Goal: Task Accomplishment & Management: Manage account settings

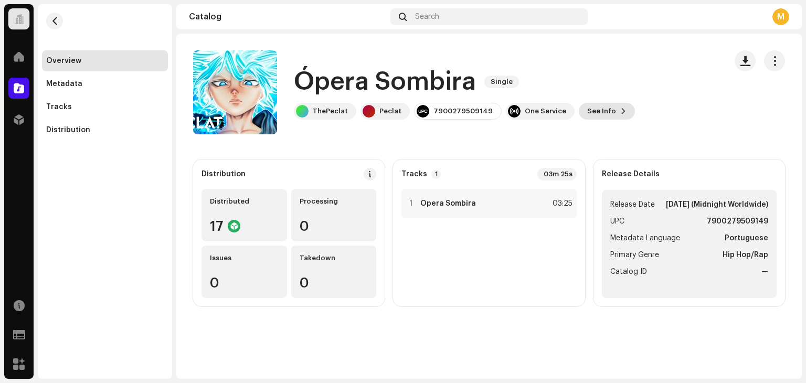
click at [596, 117] on span "See Info" at bounding box center [601, 111] width 29 height 21
click at [208, 117] on div "Ópera Sombira 3016057 Metadata Distribution Metadata Language Portuguese Releas…" at bounding box center [403, 191] width 806 height 383
click at [612, 109] on button "See Info" at bounding box center [607, 111] width 56 height 17
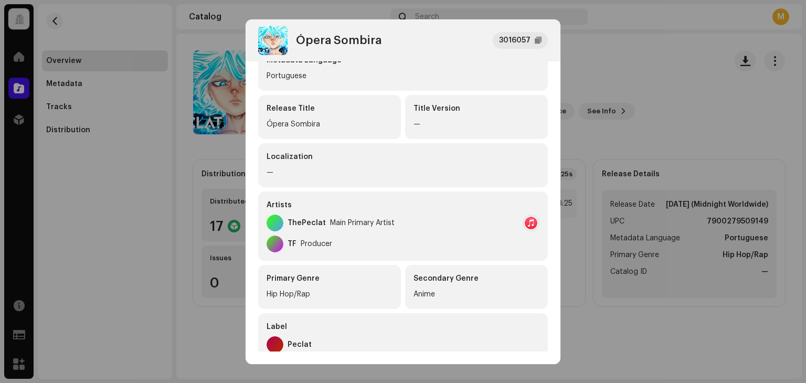
scroll to position [105, 0]
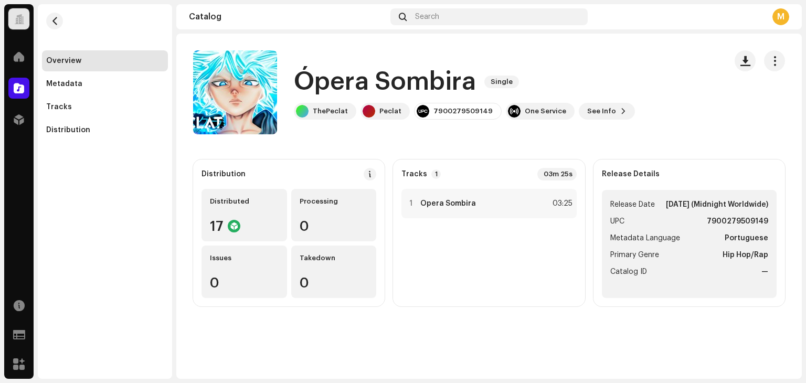
click at [667, 76] on div "Ópera Sombira 3016057 Metadata Distribution Metadata Language Portuguese Releas…" at bounding box center [403, 191] width 806 height 383
click at [785, 57] on div "Ópera Sombira Single ThePeclat Peclat 7900279509149 One Service See Info" at bounding box center [488, 92] width 625 height 84
drag, startPoint x: 778, startPoint y: 63, endPoint x: 775, endPoint y: 72, distance: 9.0
click at [777, 64] on span "button" at bounding box center [774, 61] width 10 height 8
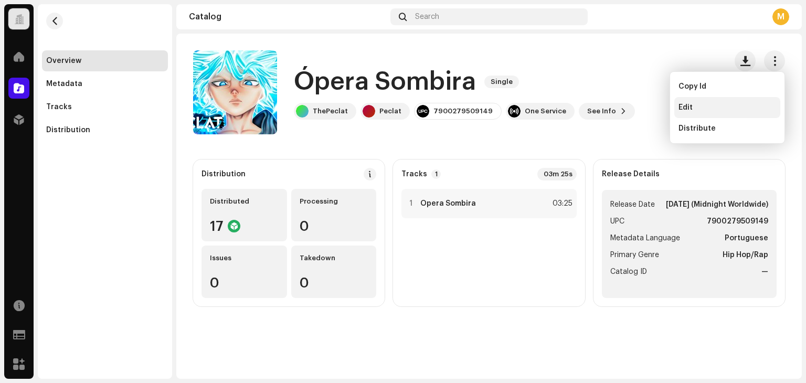
click at [688, 108] on span "Edit" at bounding box center [685, 107] width 14 height 8
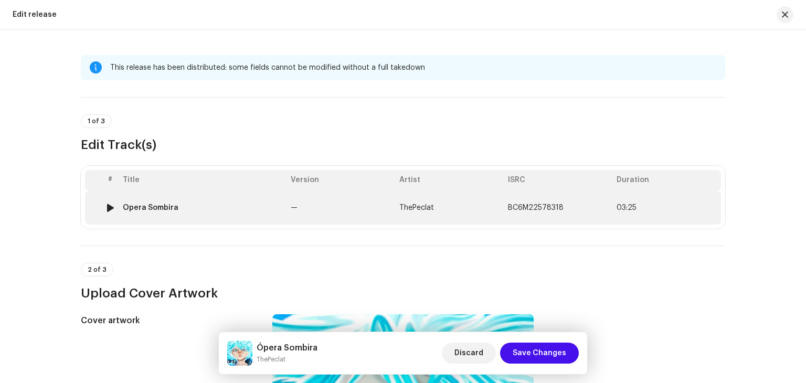
click at [179, 212] on td "Ópera Sombira" at bounding box center [203, 208] width 168 height 34
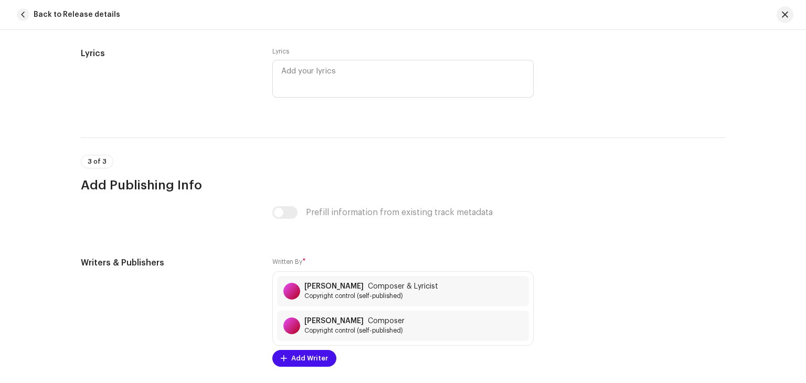
scroll to position [2205, 0]
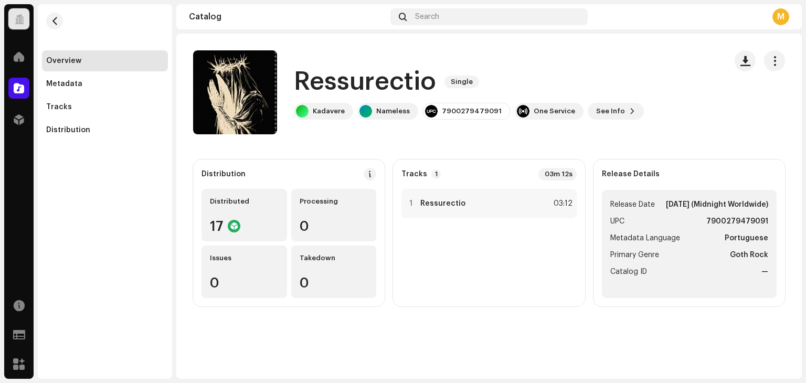
click at [617, 100] on div "Ressurectio Single Kadavere Nameless 7900279479091 One Service See Info" at bounding box center [469, 92] width 350 height 55
click at [629, 109] on span at bounding box center [632, 111] width 6 height 8
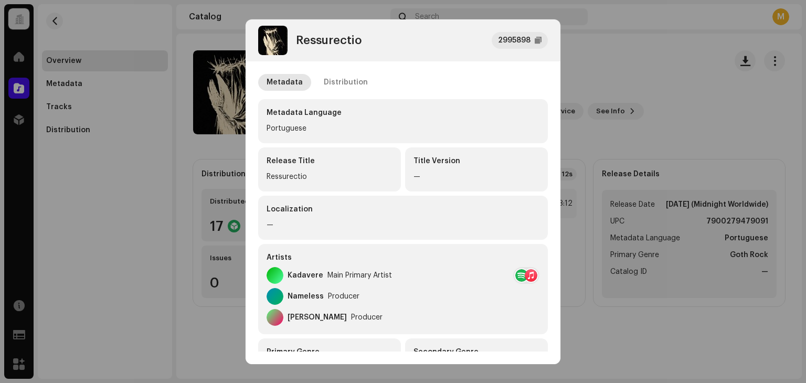
scroll to position [105, 0]
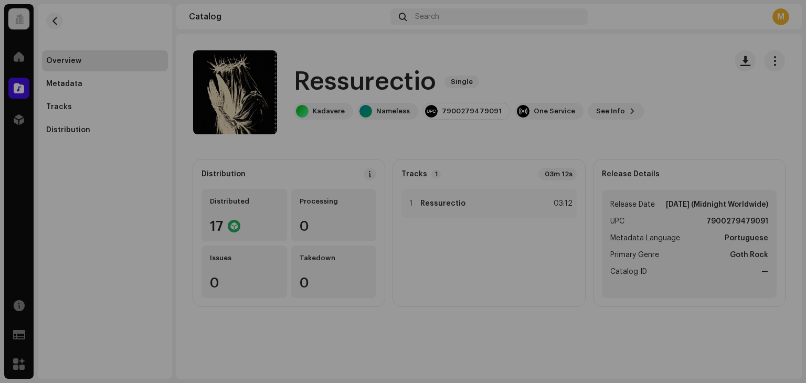
click at [162, 145] on div "Ressurectio 2995898 Metadata Distribution Metadata Language Portuguese Release …" at bounding box center [403, 191] width 806 height 383
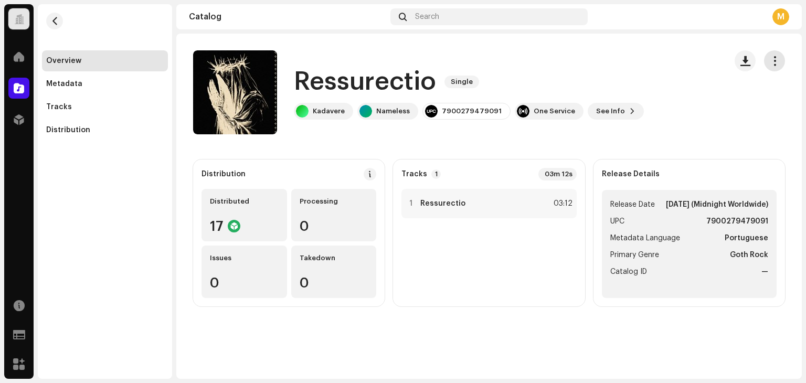
drag, startPoint x: 783, startPoint y: 68, endPoint x: 776, endPoint y: 66, distance: 6.6
click at [777, 67] on re-m-actions-button at bounding box center [774, 60] width 21 height 21
drag, startPoint x: 776, startPoint y: 66, endPoint x: 743, endPoint y: 74, distance: 34.2
click at [775, 65] on span "button" at bounding box center [774, 61] width 10 height 8
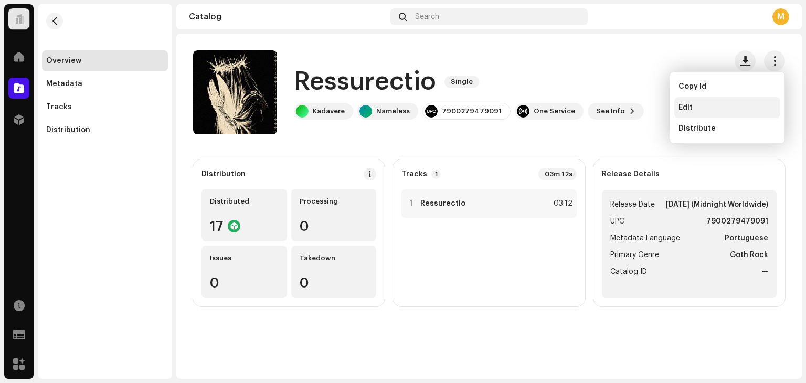
click at [696, 105] on div "Edit" at bounding box center [727, 107] width 98 height 8
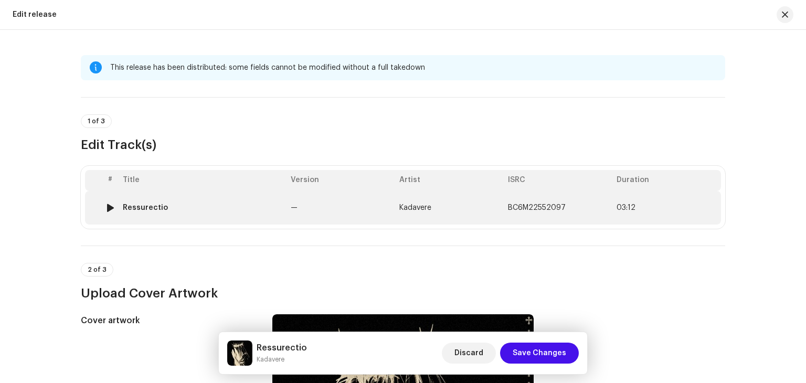
click at [242, 210] on div "Ressurectio" at bounding box center [202, 208] width 159 height 8
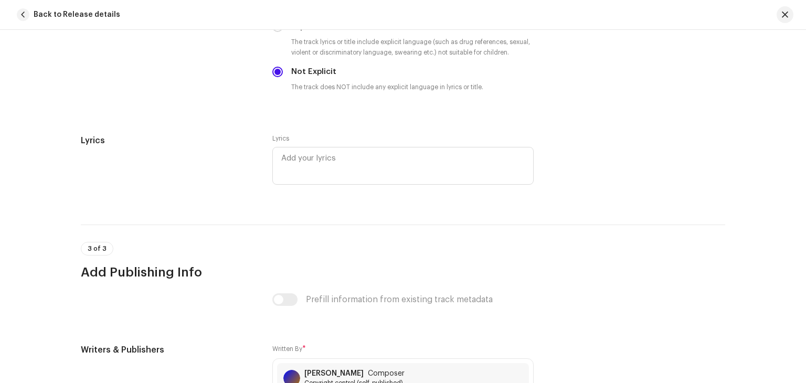
scroll to position [2239, 0]
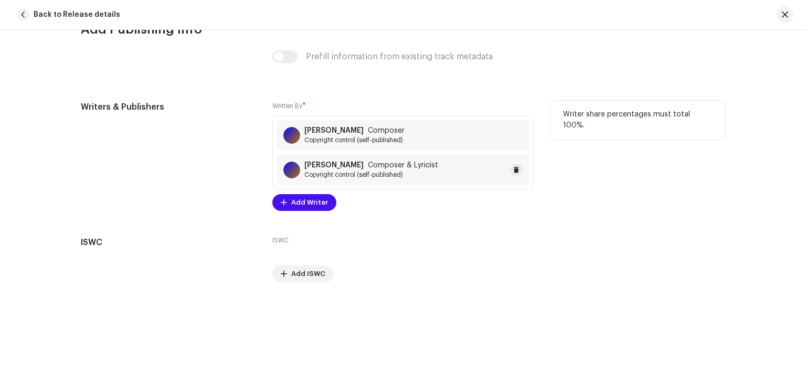
copy strong "Gabriel Emmerich"
drag, startPoint x: 303, startPoint y: 163, endPoint x: 386, endPoint y: 9, distance: 175.3
click at [366, 145] on div "Gabriel Emmerich Composer Copyright control (self-published) Gabriel Emmerich C…" at bounding box center [402, 152] width 261 height 74
